Goal: Transaction & Acquisition: Purchase product/service

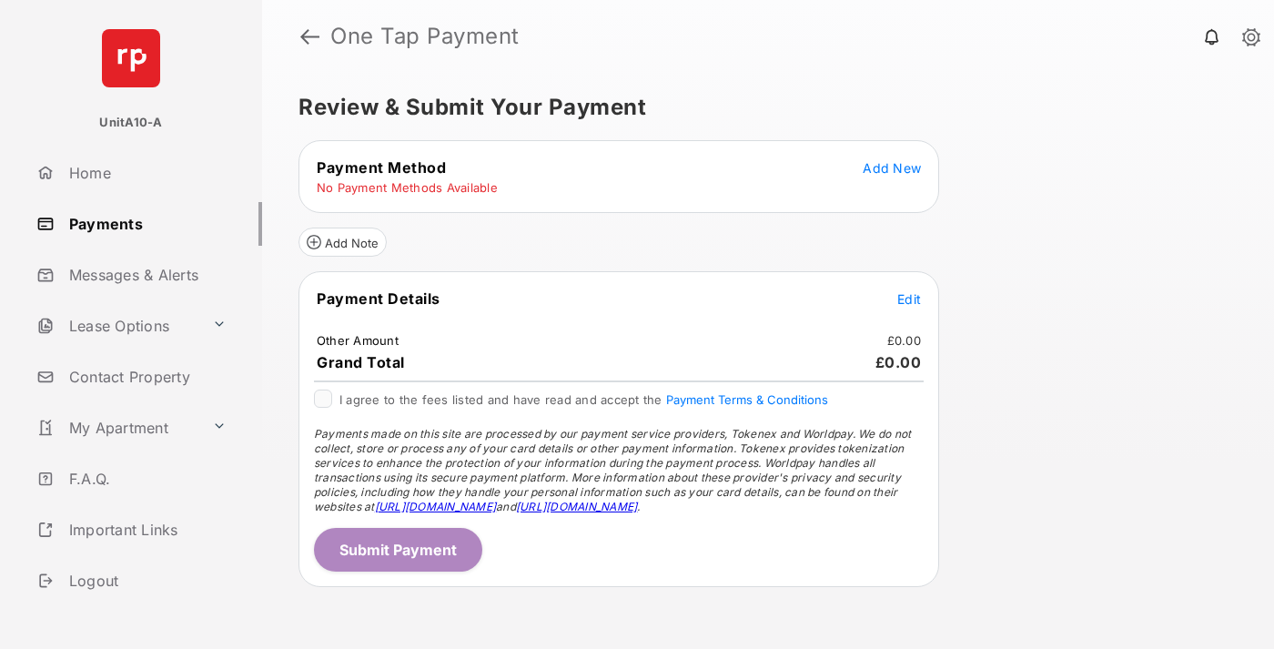
click at [892, 167] on span "Add New" at bounding box center [891, 167] width 58 height 15
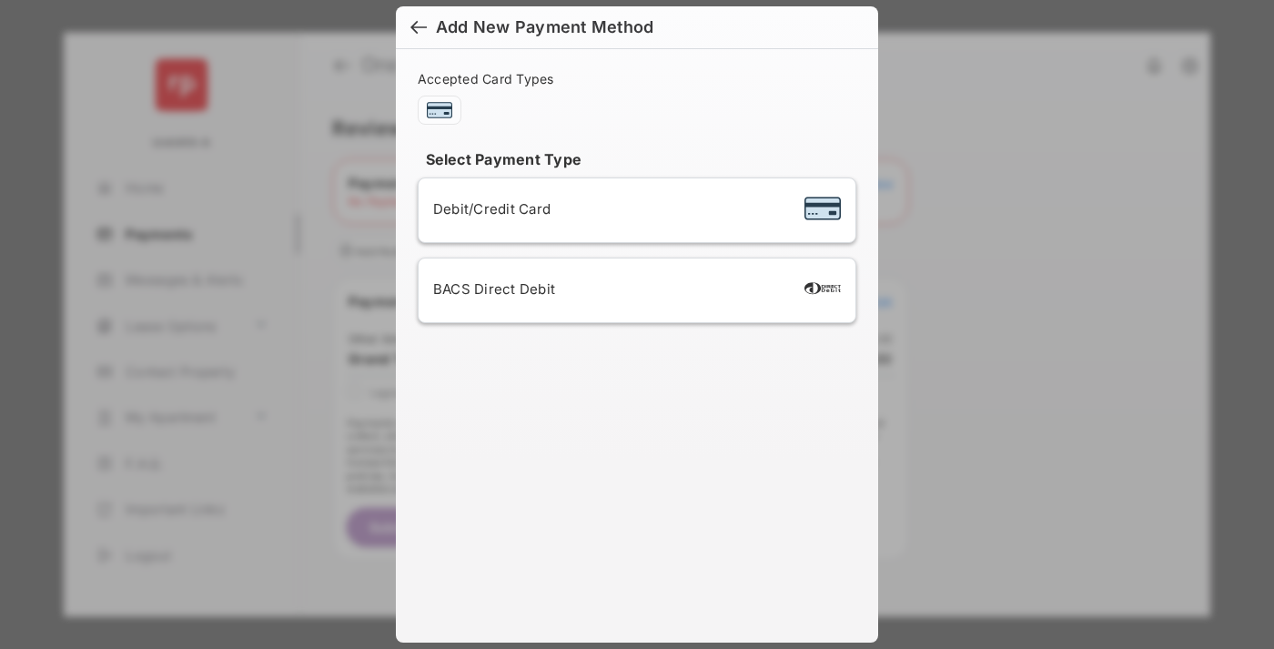
click at [487, 208] on span "Debit/Credit Card" at bounding box center [491, 208] width 117 height 17
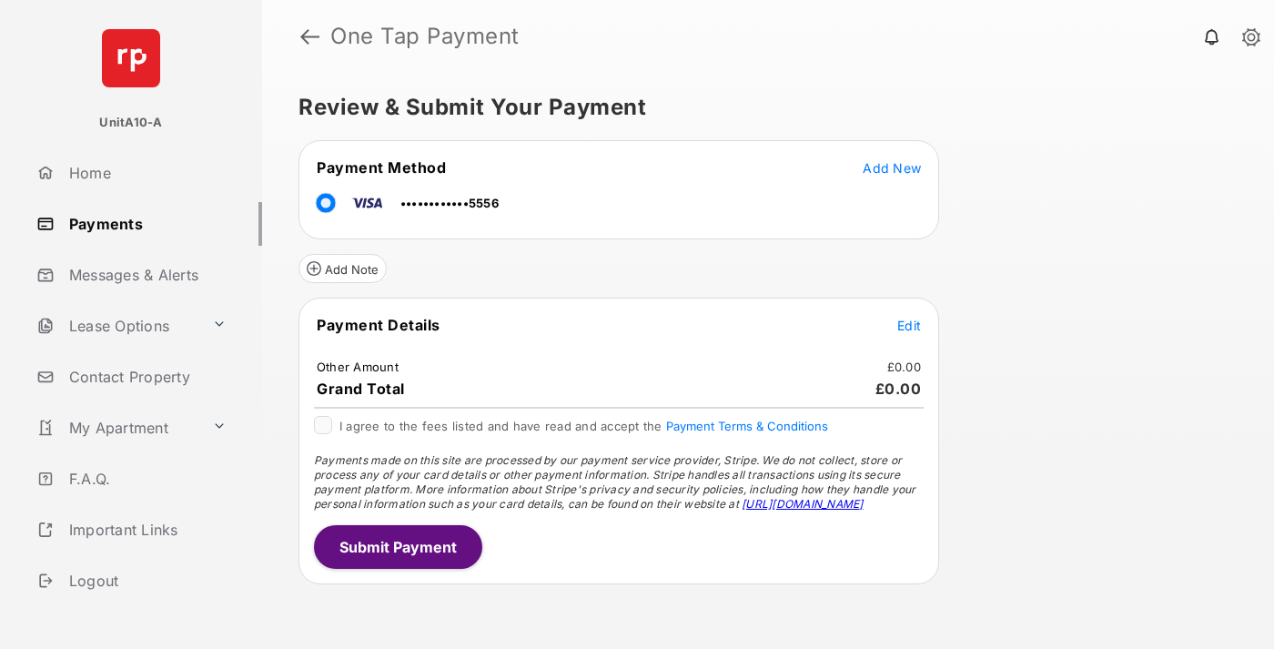
click at [909, 325] on span "Edit" at bounding box center [909, 325] width 24 height 15
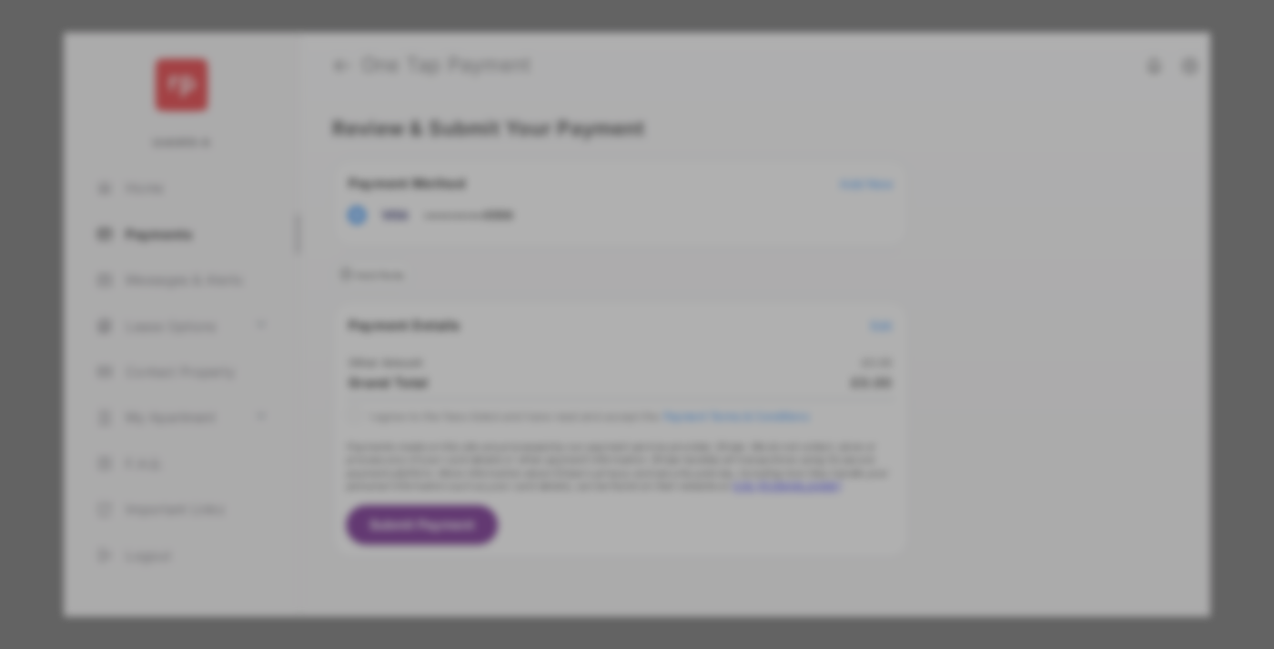
type input "***"
click at [575, 466] on button "Save" at bounding box center [574, 481] width 91 height 44
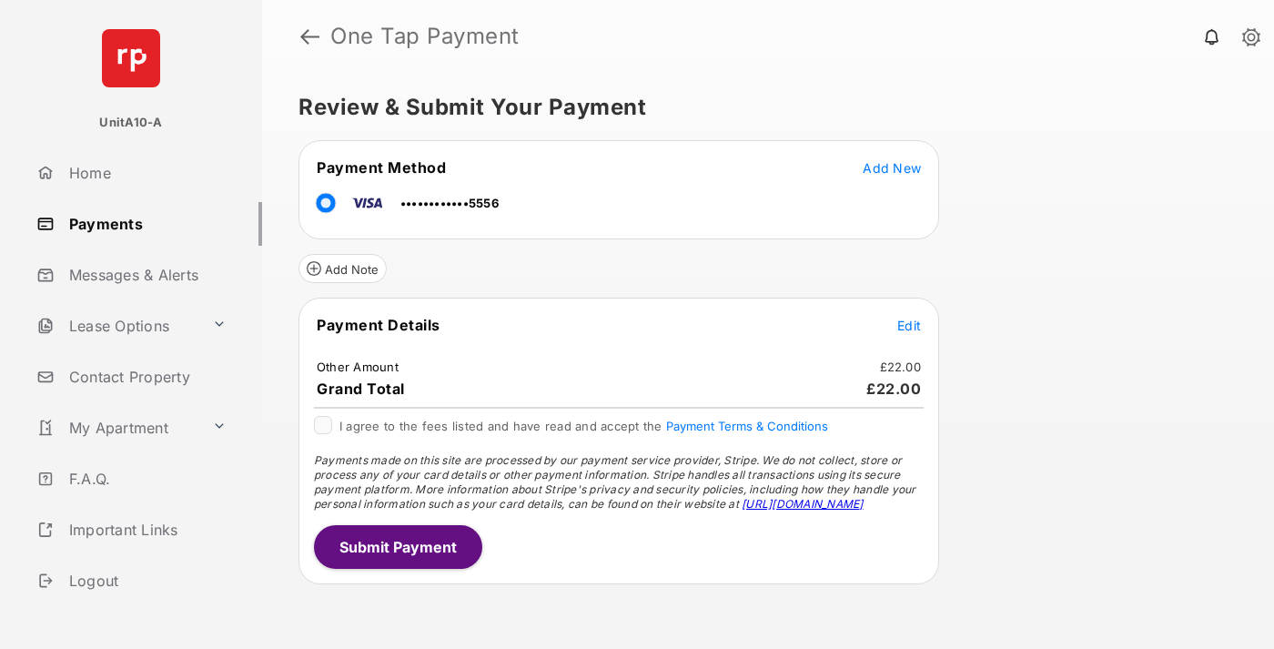
click at [397, 546] on button "Submit Payment" at bounding box center [398, 547] width 168 height 44
